Goal: Task Accomplishment & Management: Manage account settings

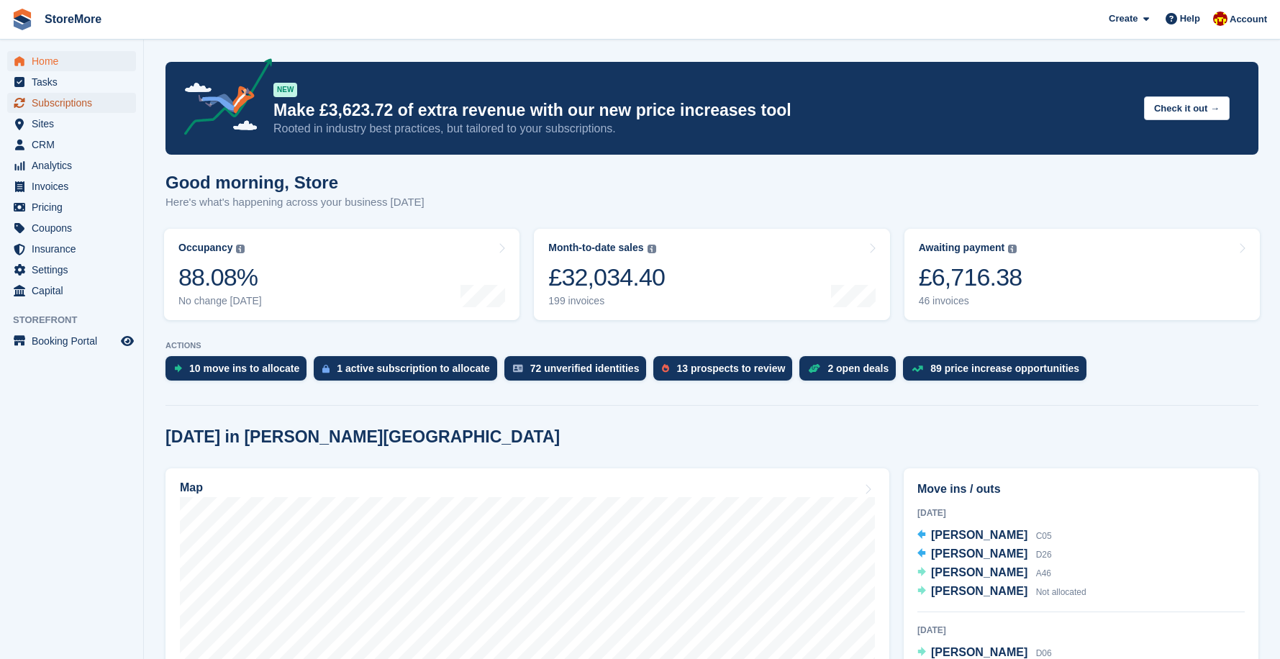
drag, startPoint x: 0, startPoint y: 0, endPoint x: 73, endPoint y: 110, distance: 132.3
click at [73, 110] on span "Subscriptions" at bounding box center [75, 103] width 86 height 20
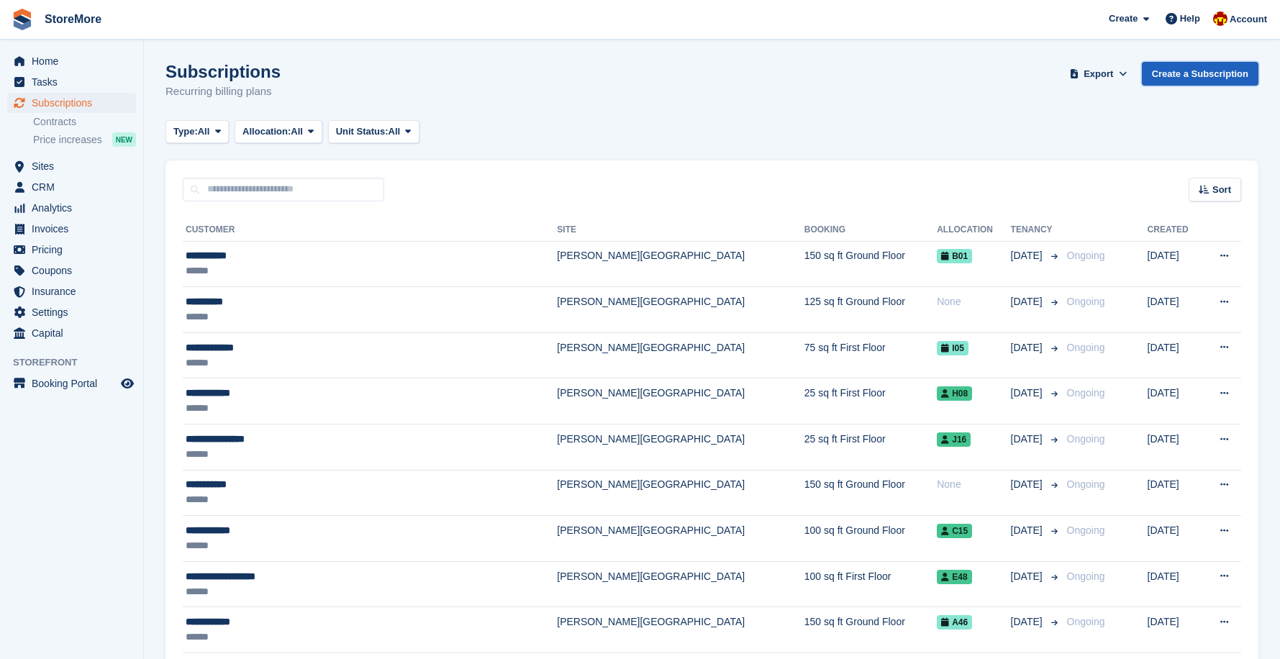
click at [1180, 78] on link "Create a Subscription" at bounding box center [1200, 74] width 117 height 24
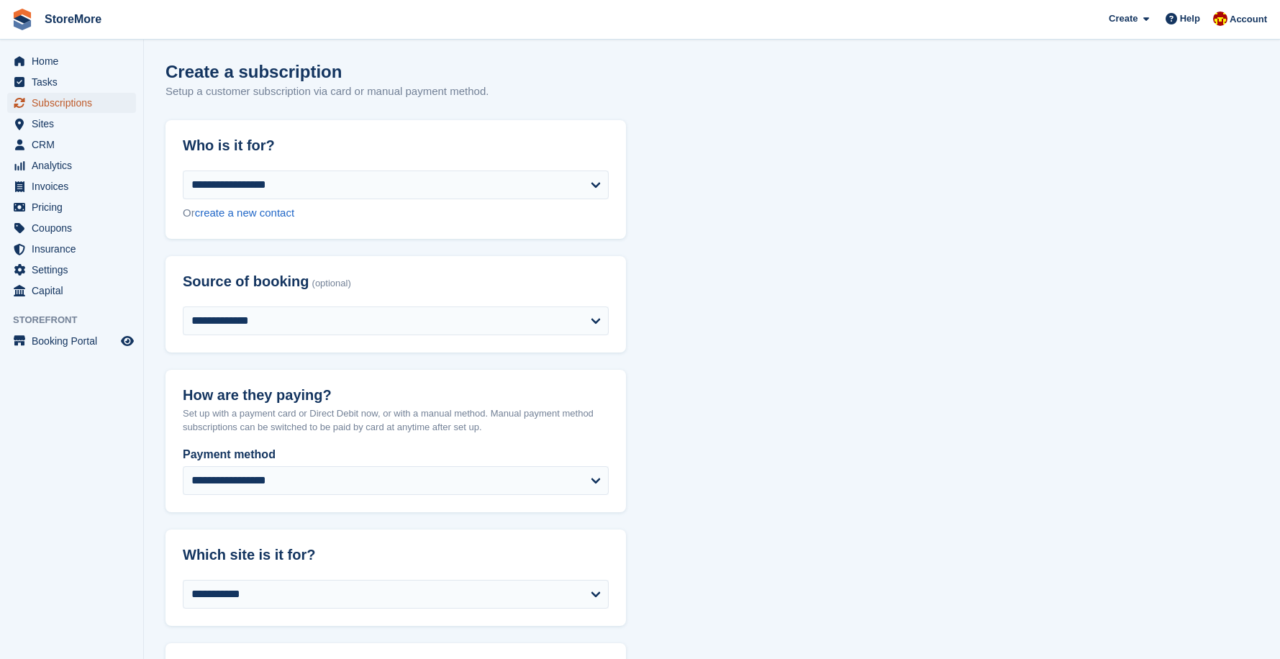
click at [44, 107] on span "Subscriptions" at bounding box center [75, 103] width 86 height 20
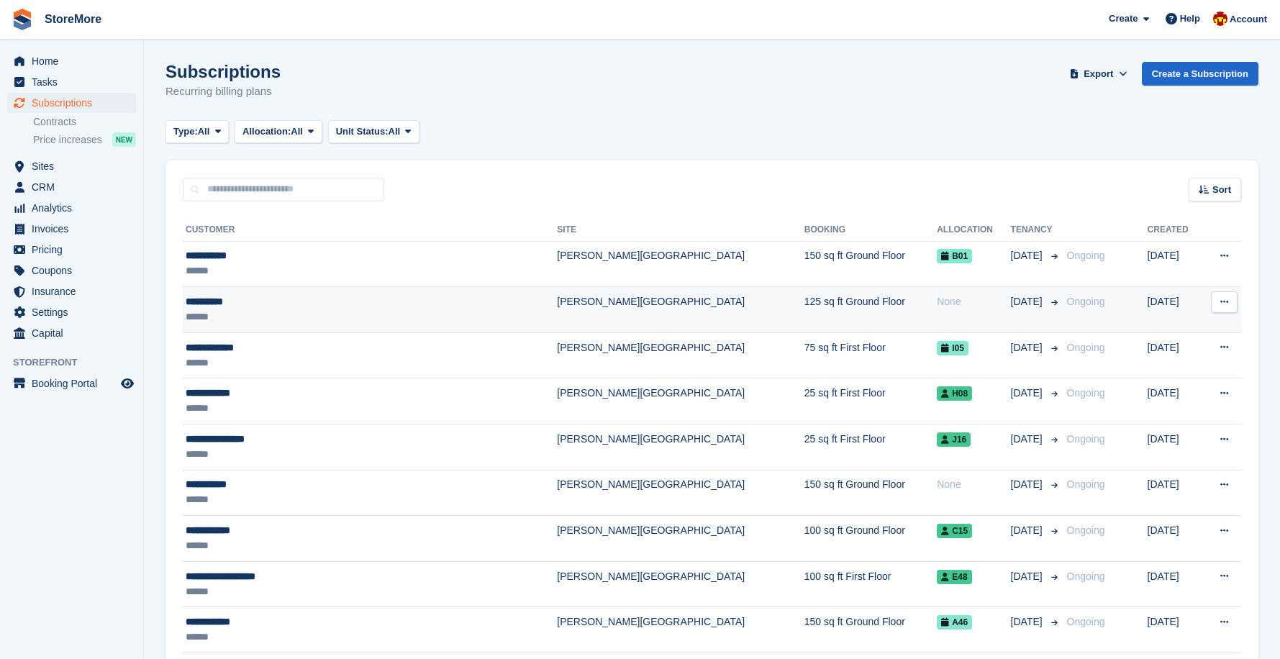
click at [557, 299] on td "[PERSON_NAME][GEOGRAPHIC_DATA]" at bounding box center [680, 310] width 247 height 46
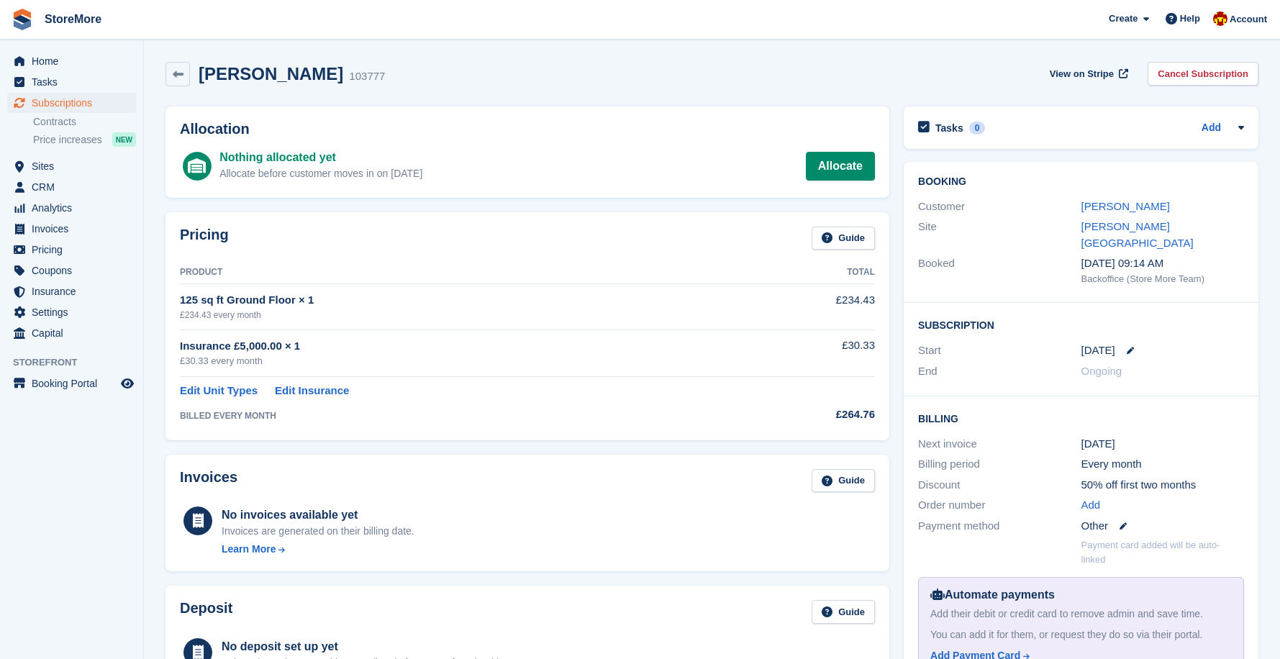
click at [1121, 347] on link at bounding box center [1125, 350] width 19 height 7
select select "*"
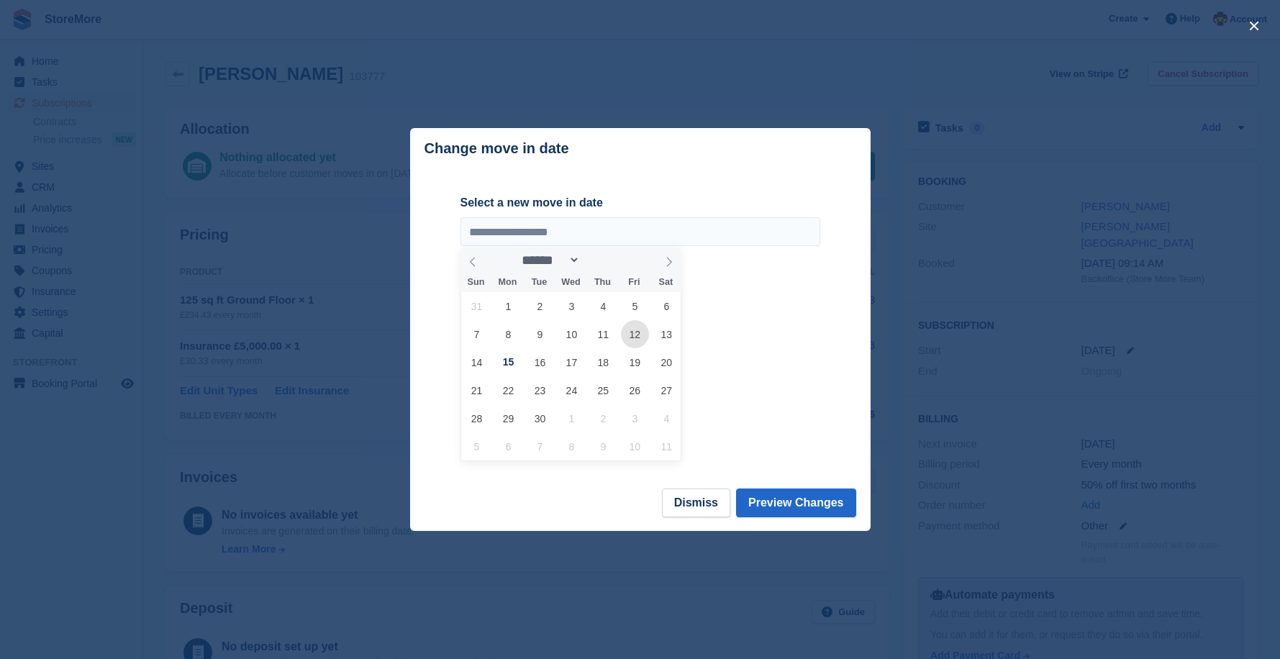
click at [631, 343] on span "12" at bounding box center [635, 334] width 28 height 28
type input "**********"
click at [786, 508] on button "Preview Changes" at bounding box center [796, 503] width 120 height 29
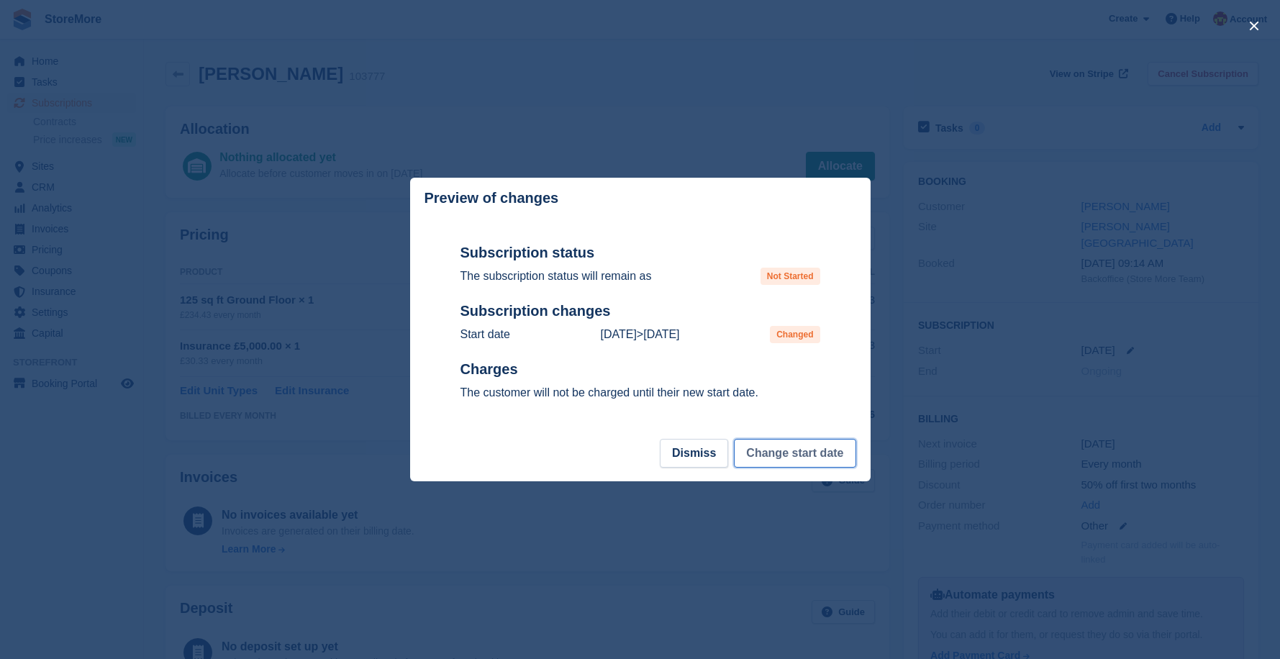
click at [788, 462] on button "Change start date" at bounding box center [795, 453] width 122 height 29
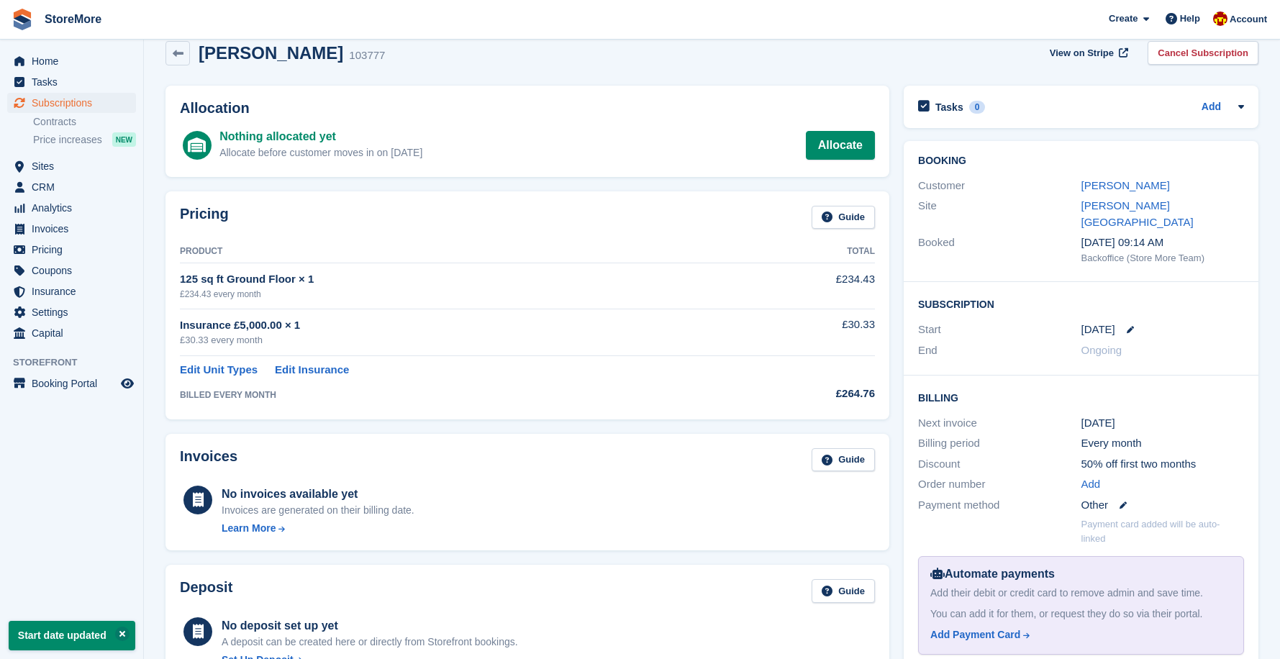
scroll to position [17, 0]
